Goal: Task Accomplishment & Management: Manage account settings

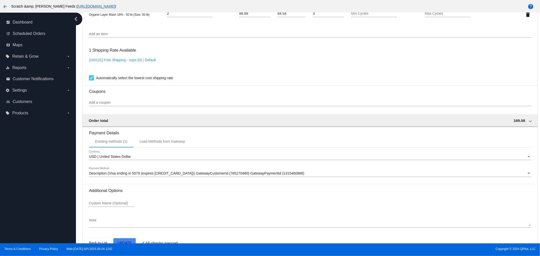
scroll to position [393, 0]
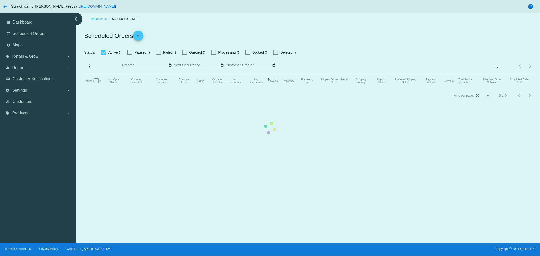
checkbox input "true"
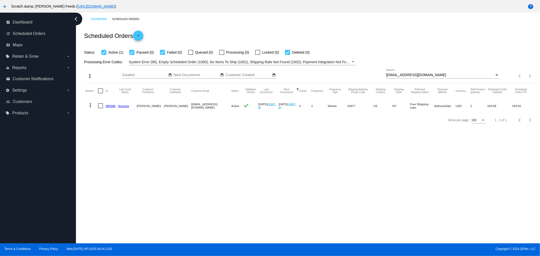
click at [435, 77] on div "[EMAIL_ADDRESS][DOMAIN_NAME] Search" at bounding box center [440, 74] width 108 height 10
drag, startPoint x: 428, startPoint y: 75, endPoint x: 351, endPoint y: 73, distance: 77.5
click at [351, 73] on div "more_vert Sep Jan Feb Mar [DATE]" at bounding box center [310, 74] width 454 height 18
paste input "[PERSON_NAME] <[EMAIL_ADDRESS][DOMAIN_NAME]>"
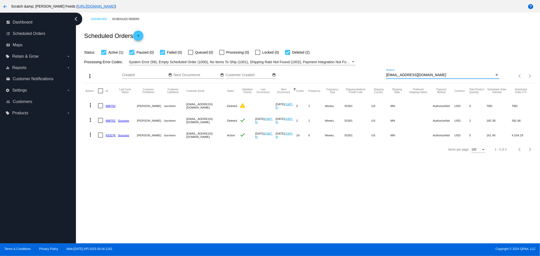
type input "[EMAIL_ADDRESS][DOMAIN_NAME]"
click at [110, 135] on link "633276" at bounding box center [111, 135] width 10 height 3
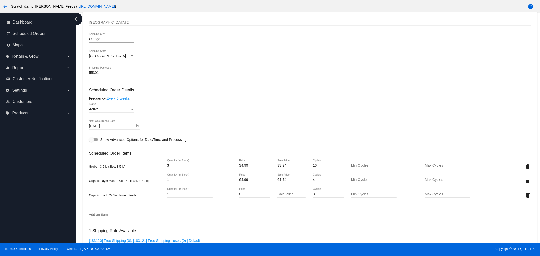
scroll to position [281, 0]
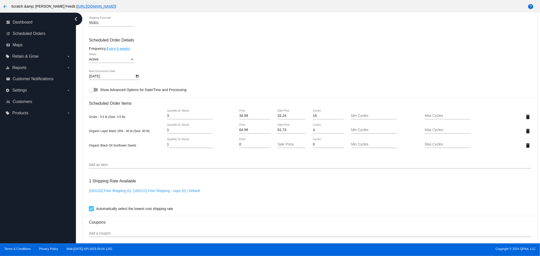
click at [115, 165] on input "Add an item" at bounding box center [310, 165] width 442 height 4
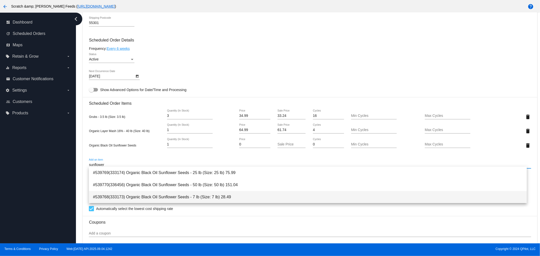
type input "sunflower"
click at [163, 198] on span "#539768(333173) Organic Black Oil Sunflower Seeds - 7 lb (Size: 7 lb) 28.49" at bounding box center [308, 197] width 430 height 12
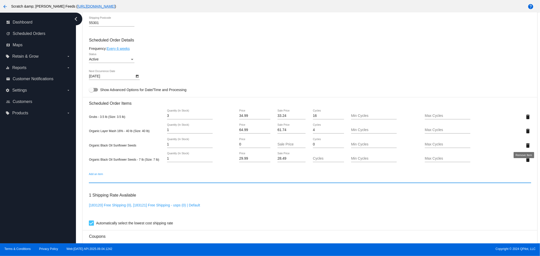
click at [525, 143] on mat-icon "delete" at bounding box center [528, 146] width 6 height 6
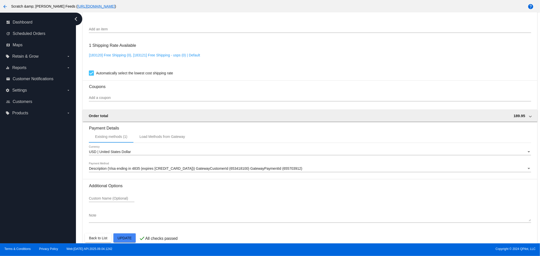
scroll to position [422, 0]
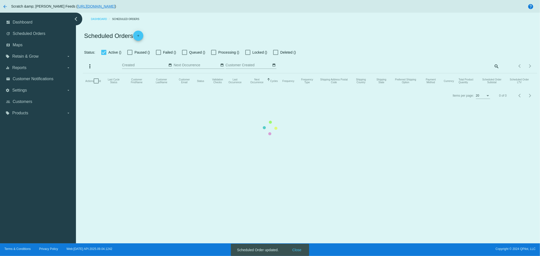
checkbox input "true"
